Goal: Task Accomplishment & Management: Manage account settings

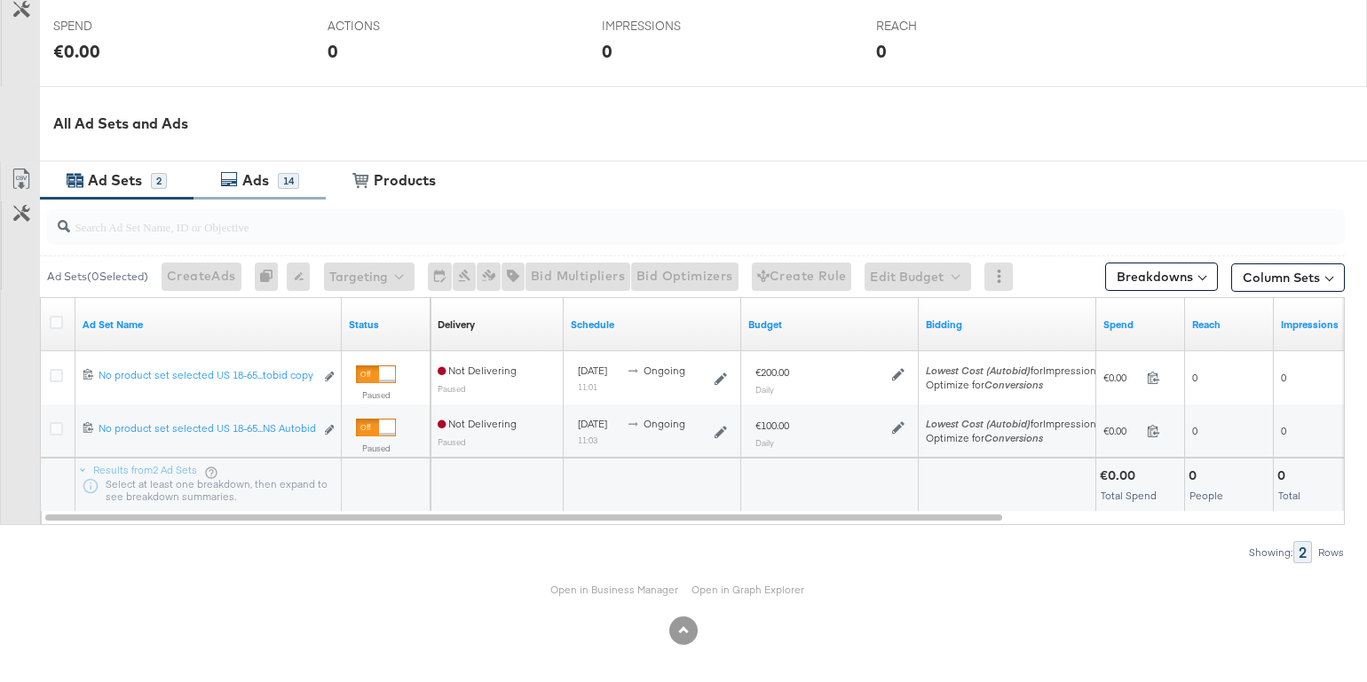
click at [266, 178] on div "Ads" at bounding box center [255, 180] width 27 height 20
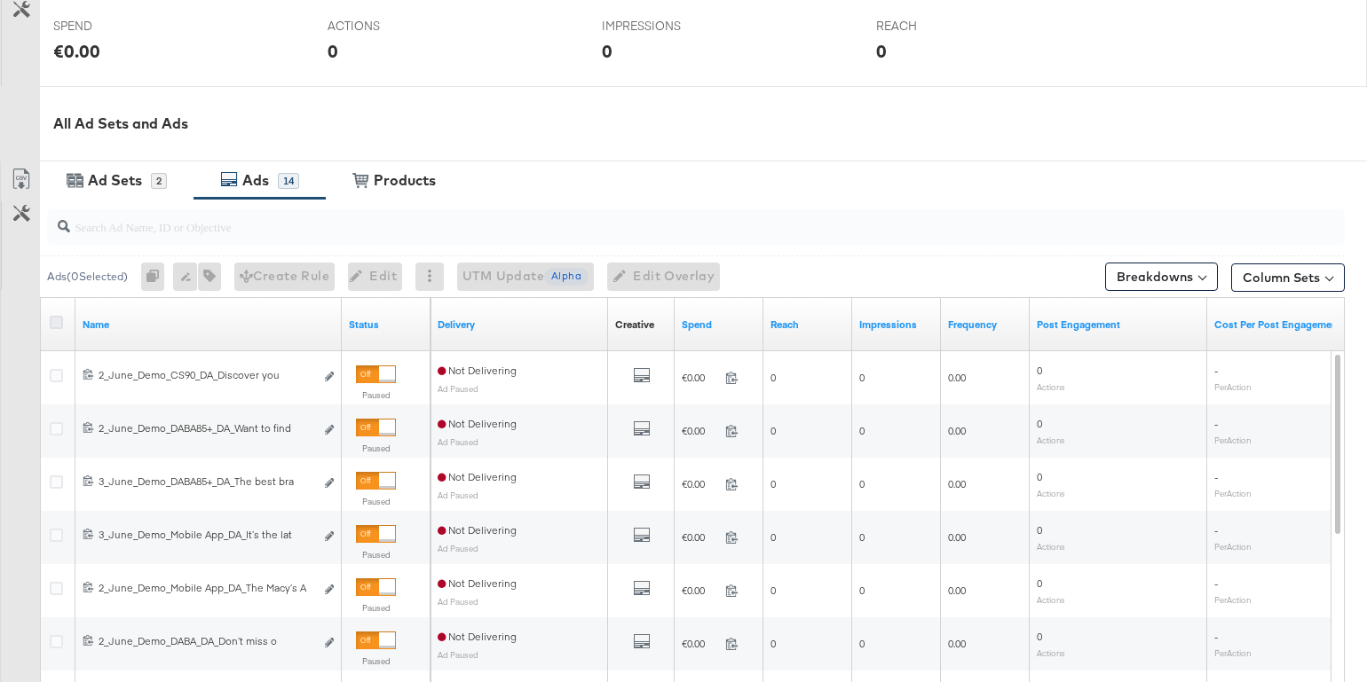
click at [55, 319] on icon at bounding box center [56, 322] width 13 height 13
click at [0, 0] on input "checkbox" at bounding box center [0, 0] width 0 height 0
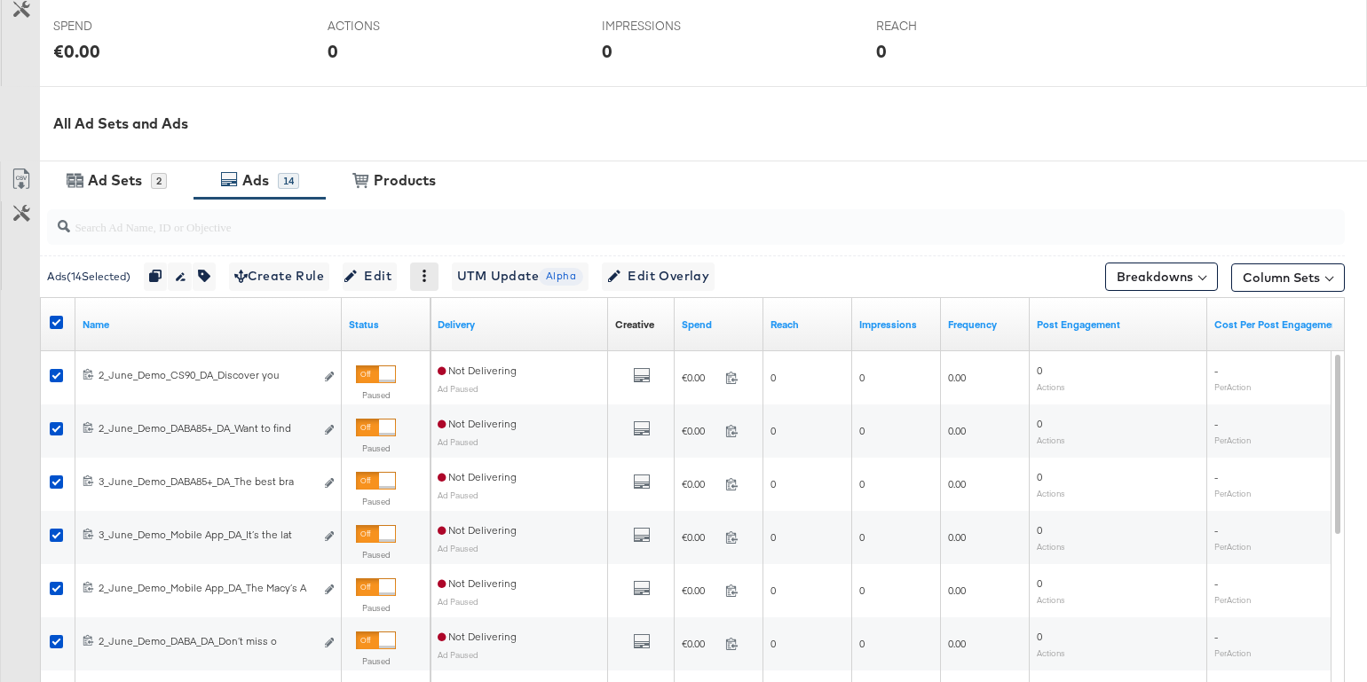
click at [426, 278] on icon at bounding box center [424, 276] width 4 height 12
click at [476, 361] on div "Delete" at bounding box center [486, 363] width 98 height 28
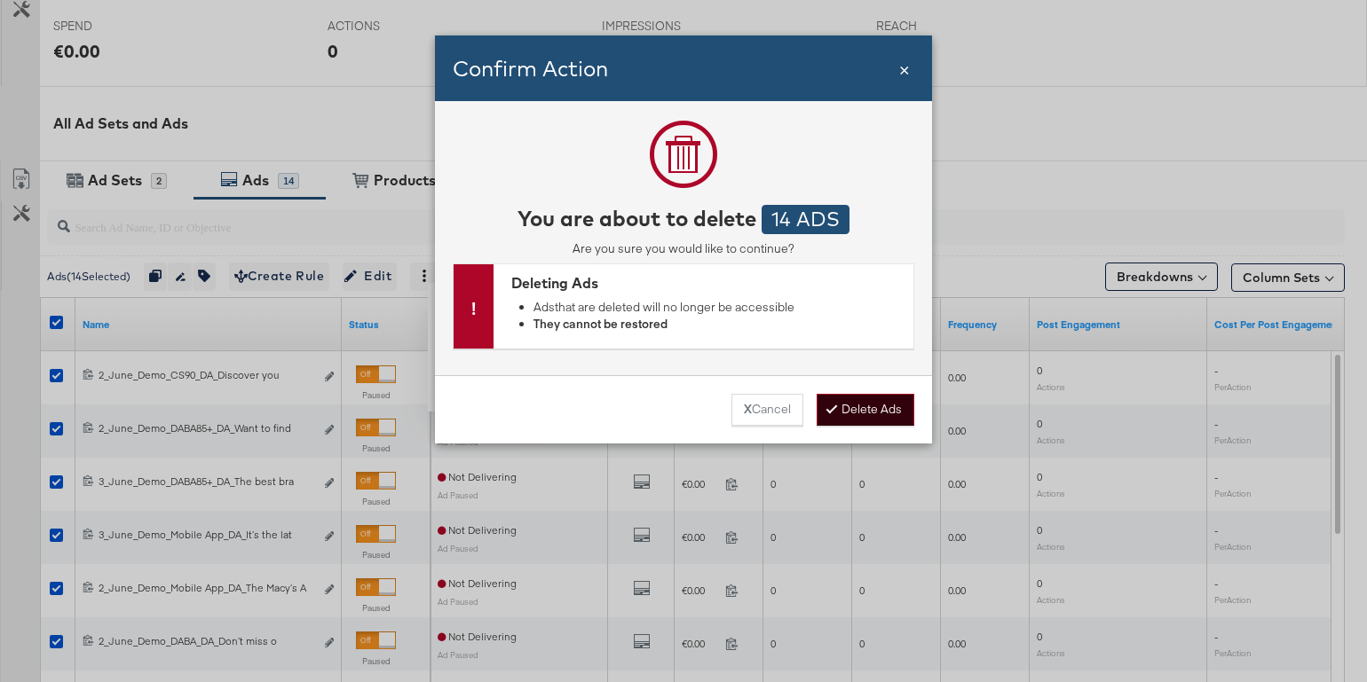
click at [880, 414] on button "Delete Ads" at bounding box center [866, 410] width 98 height 32
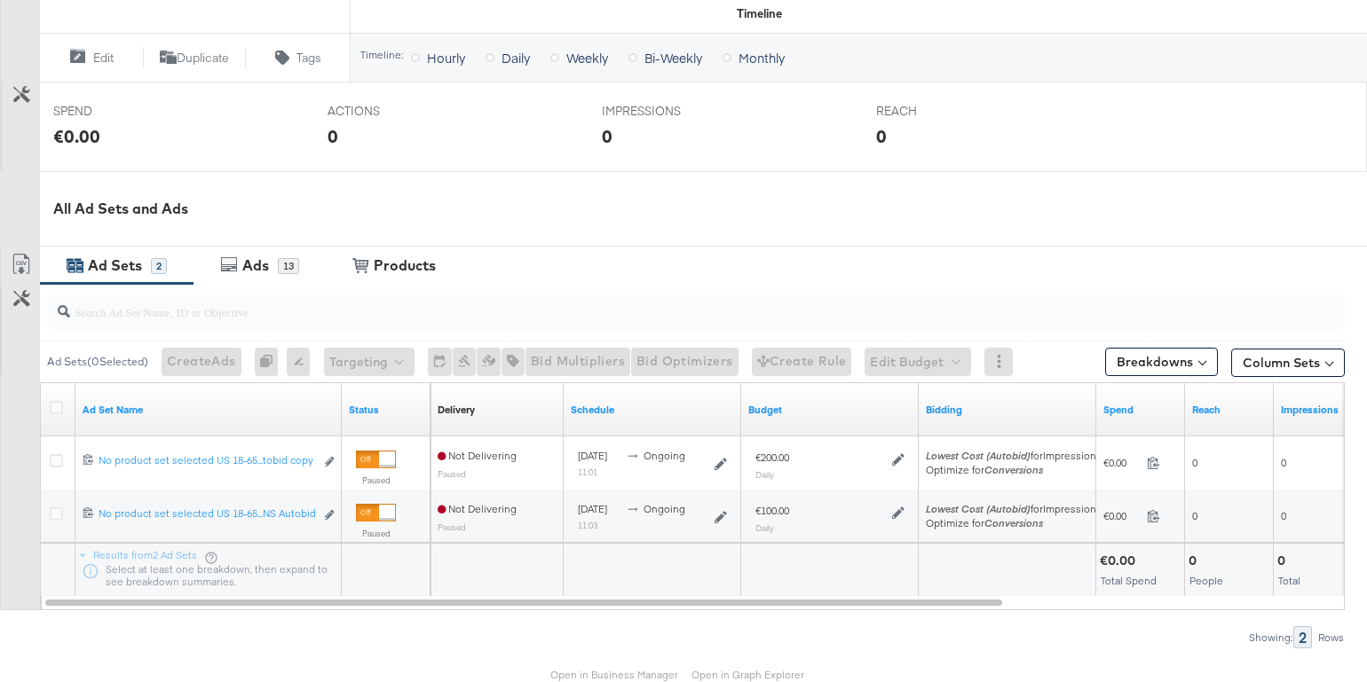
scroll to position [649, 0]
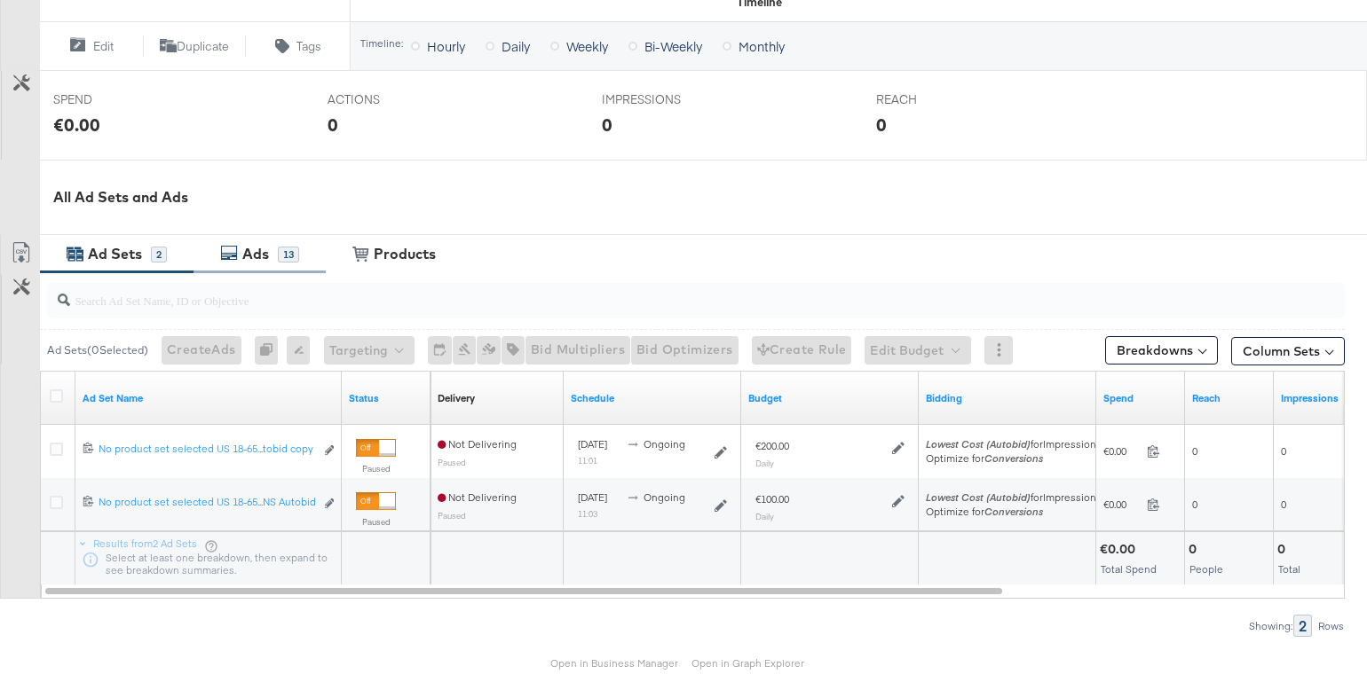
click at [240, 259] on div "Ads" at bounding box center [258, 254] width 40 height 20
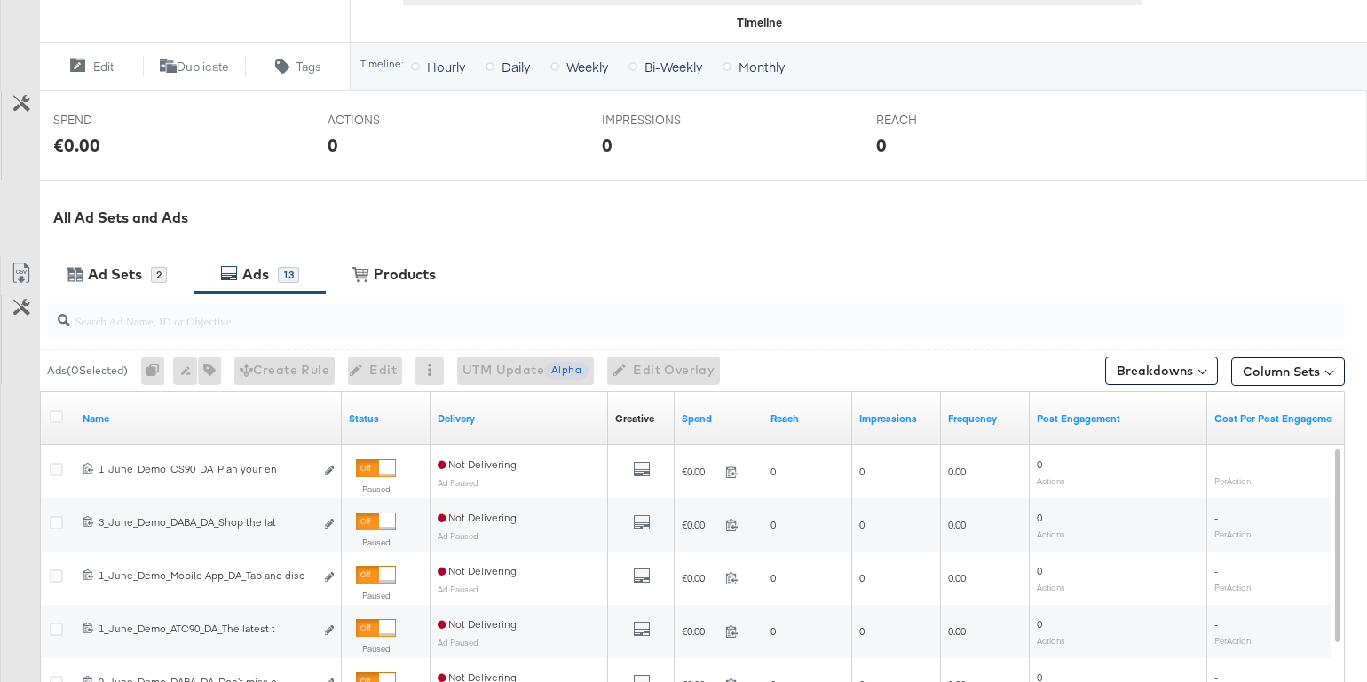
scroll to position [817, 0]
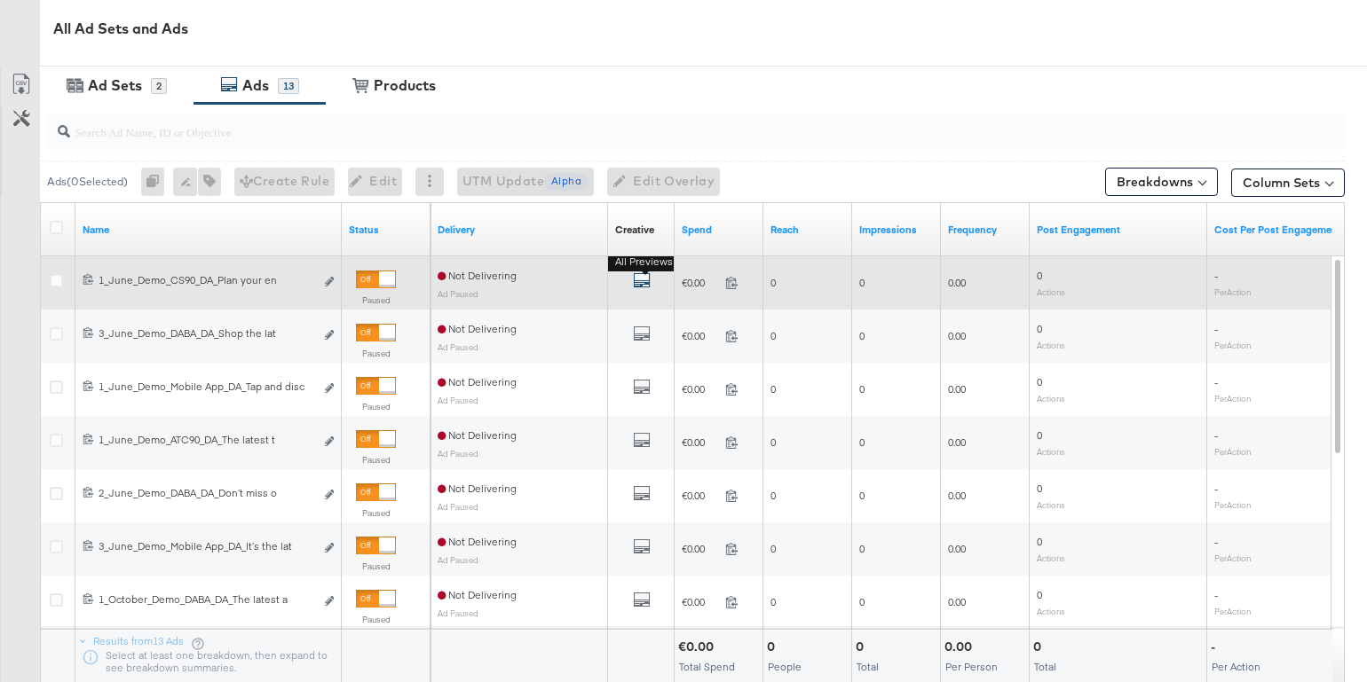
click at [642, 277] on icon "default" at bounding box center [642, 281] width 18 height 18
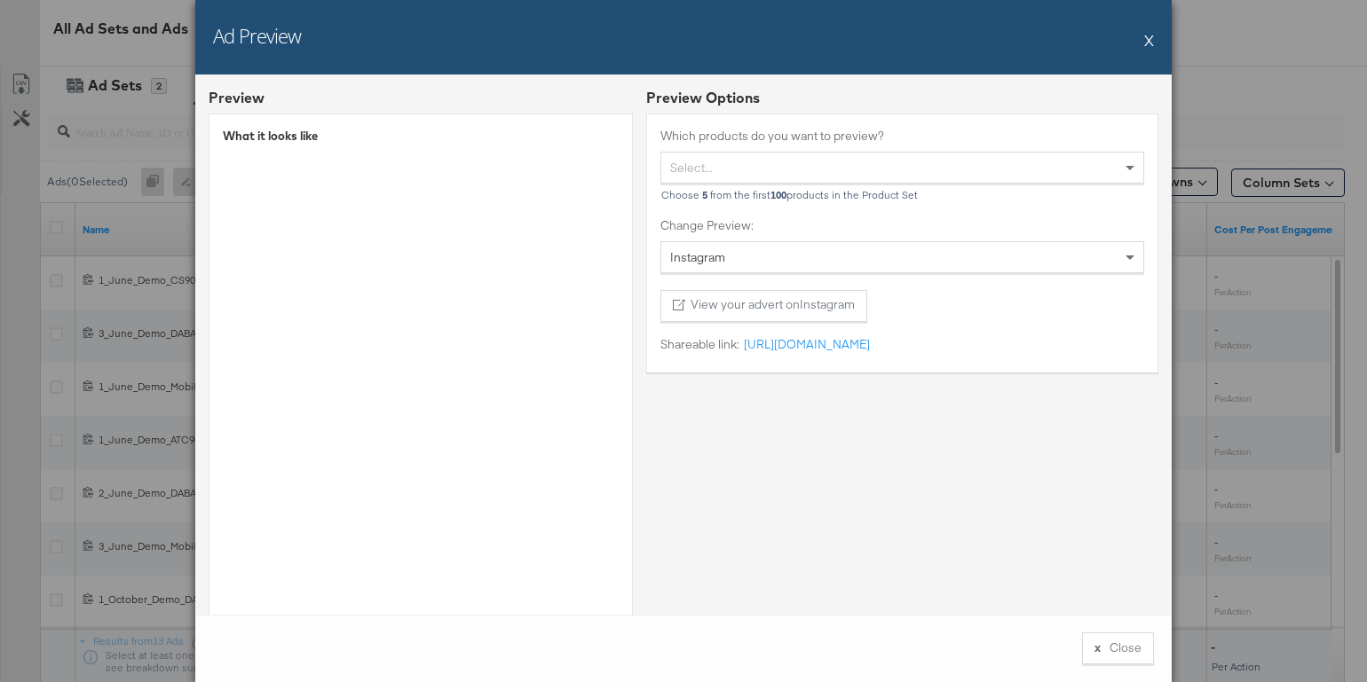
click at [1149, 41] on button "X" at bounding box center [1149, 40] width 10 height 36
